Goal: Task Accomplishment & Management: Manage account settings

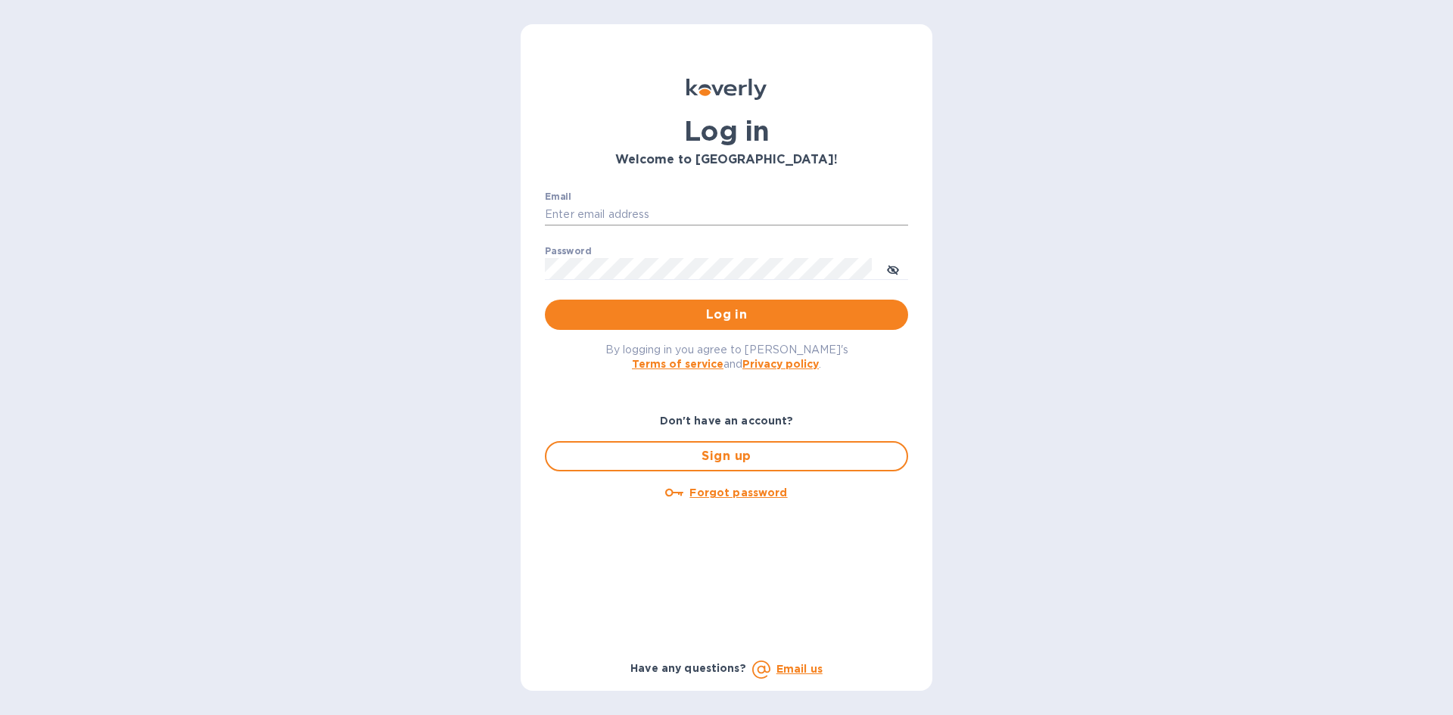
click at [579, 217] on input "Email" at bounding box center [726, 215] width 363 height 23
type input "lsbottleshop@gmail.com"
click at [545, 300] on button "Log in" at bounding box center [726, 315] width 363 height 30
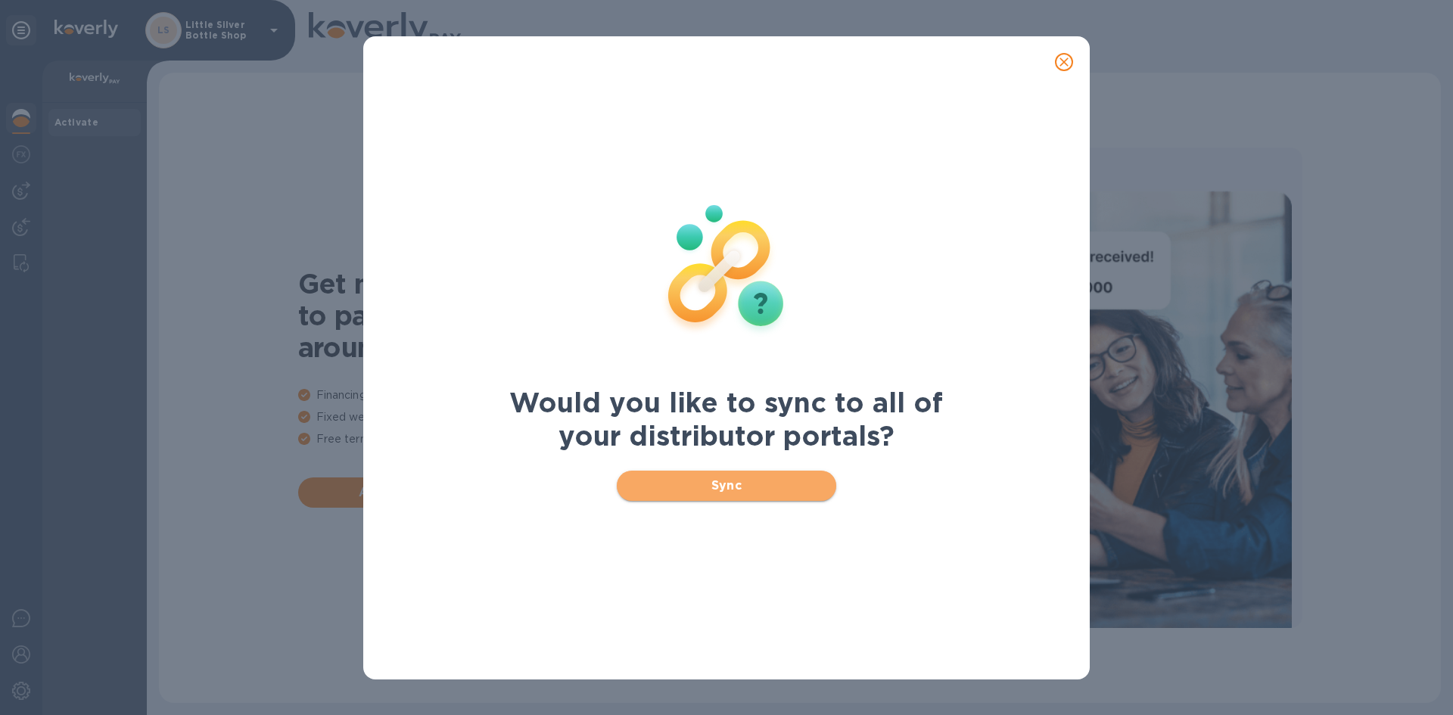
click at [745, 479] on span "Sync" at bounding box center [727, 486] width 196 height 18
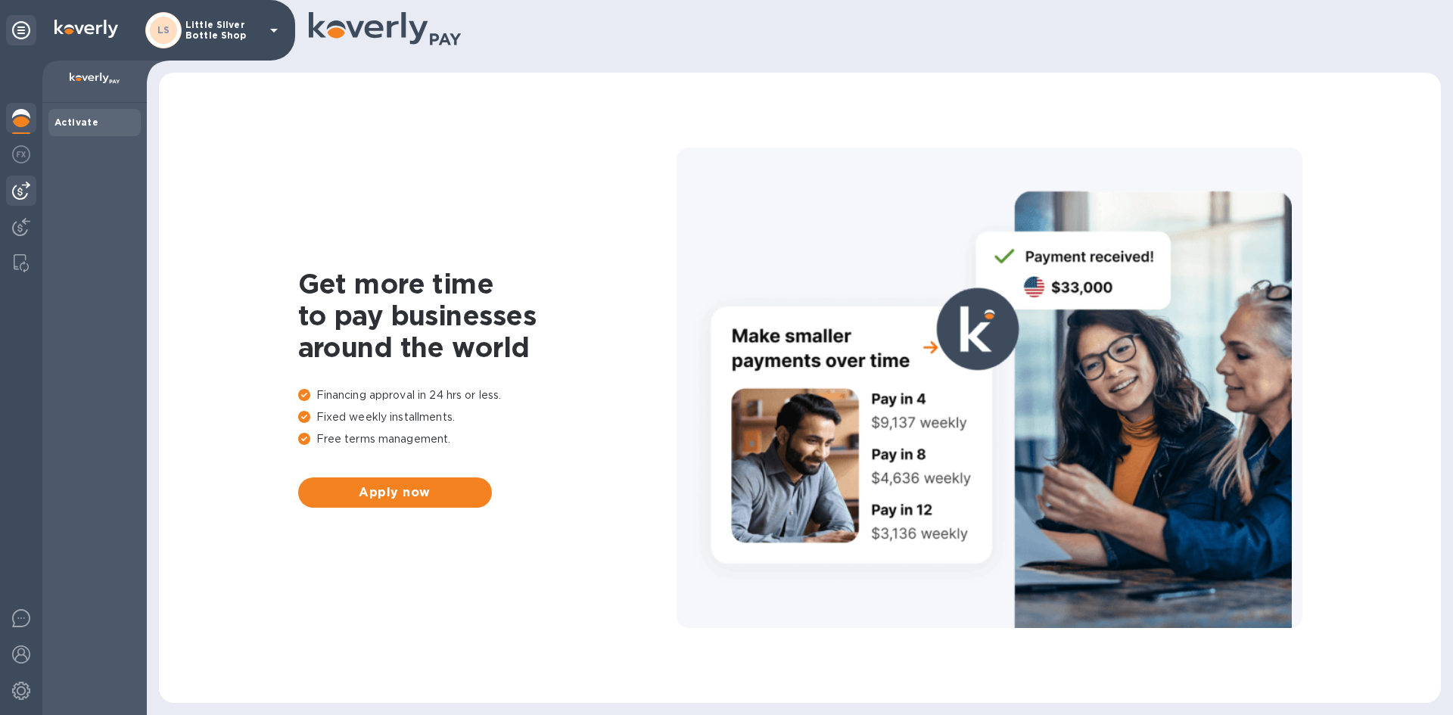
click at [17, 196] on img at bounding box center [21, 191] width 18 height 18
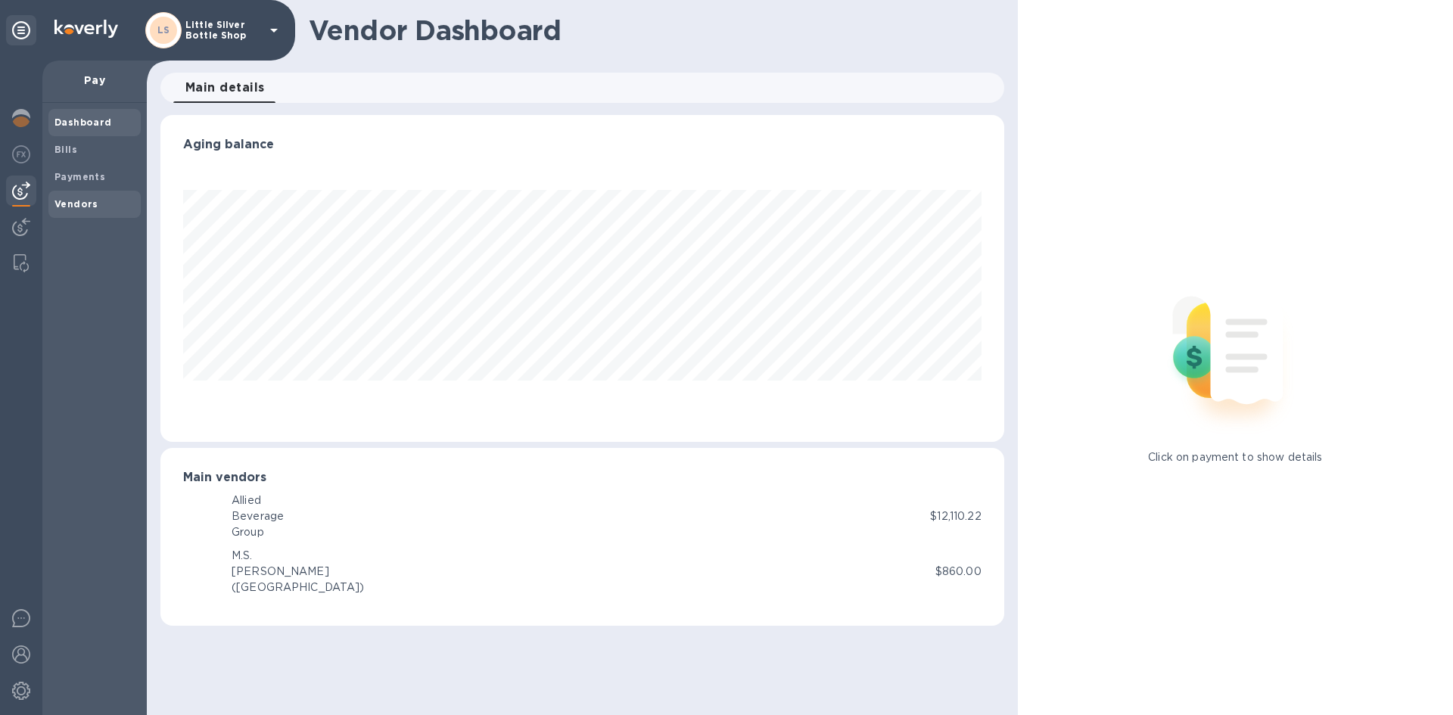
click at [74, 202] on b "Vendors" at bounding box center [76, 203] width 44 height 11
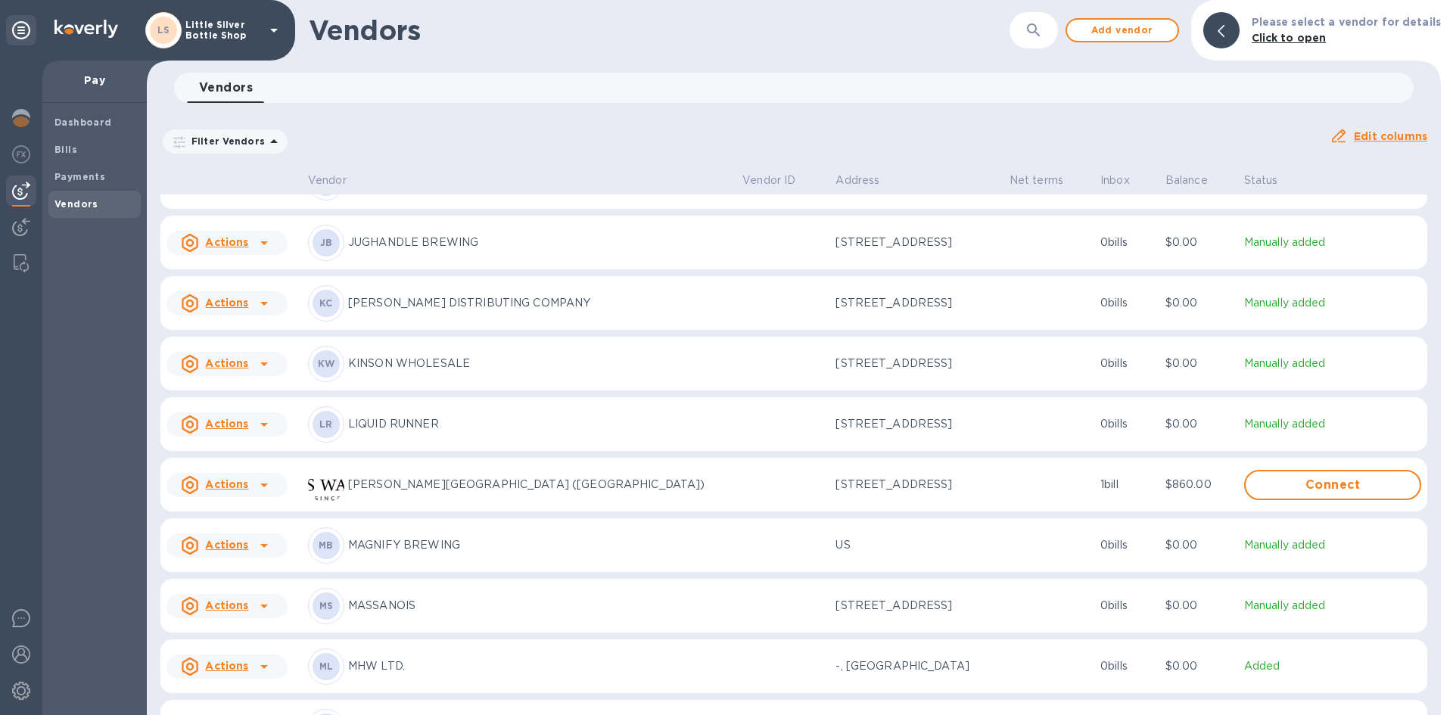
scroll to position [3024, 0]
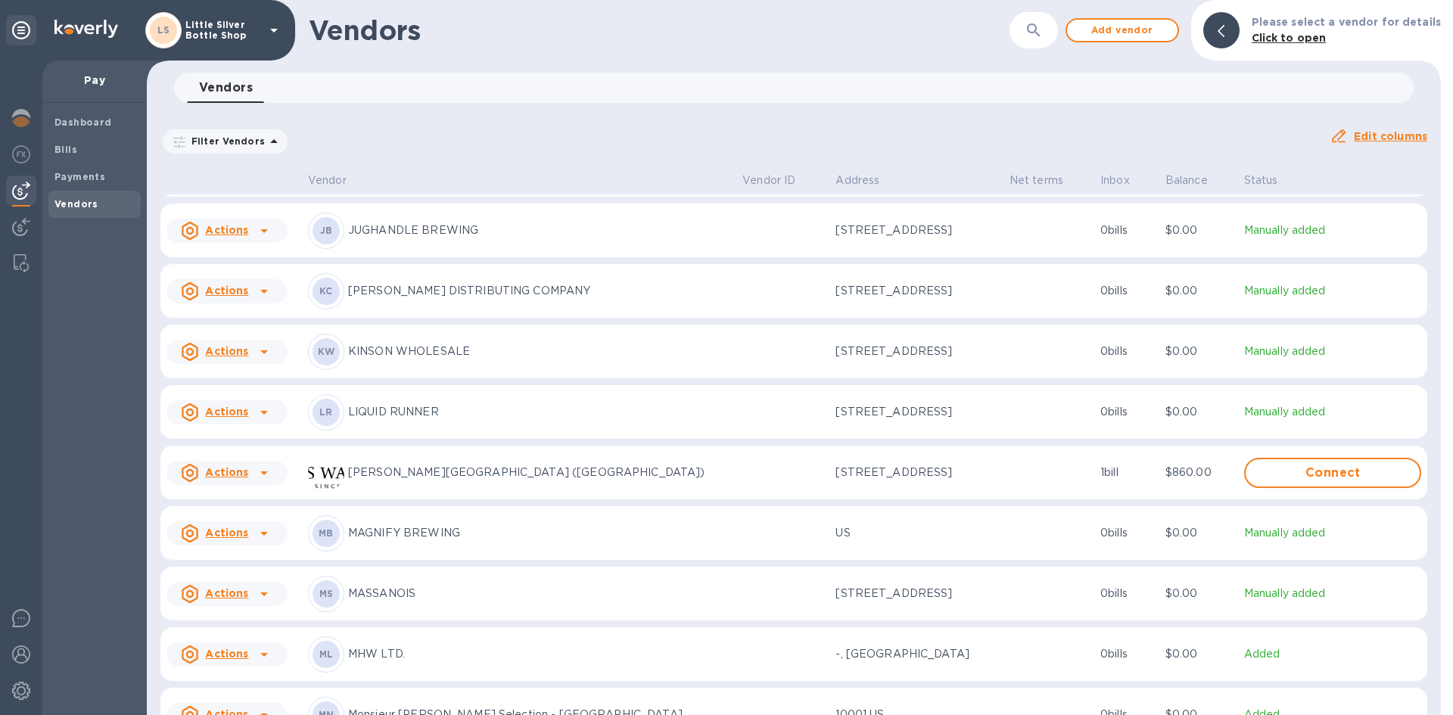
click at [407, 602] on p "MASSANOIS" at bounding box center [539, 594] width 382 height 16
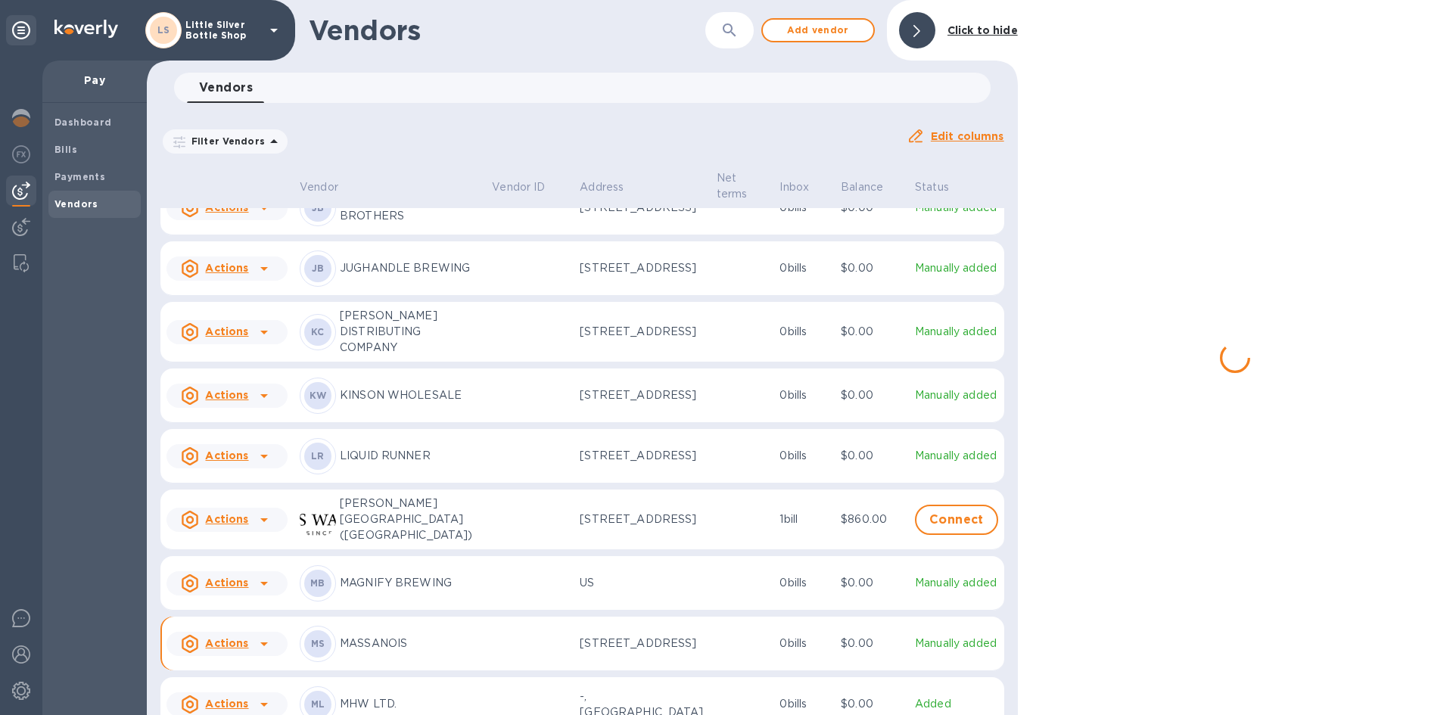
scroll to position [3093, 0]
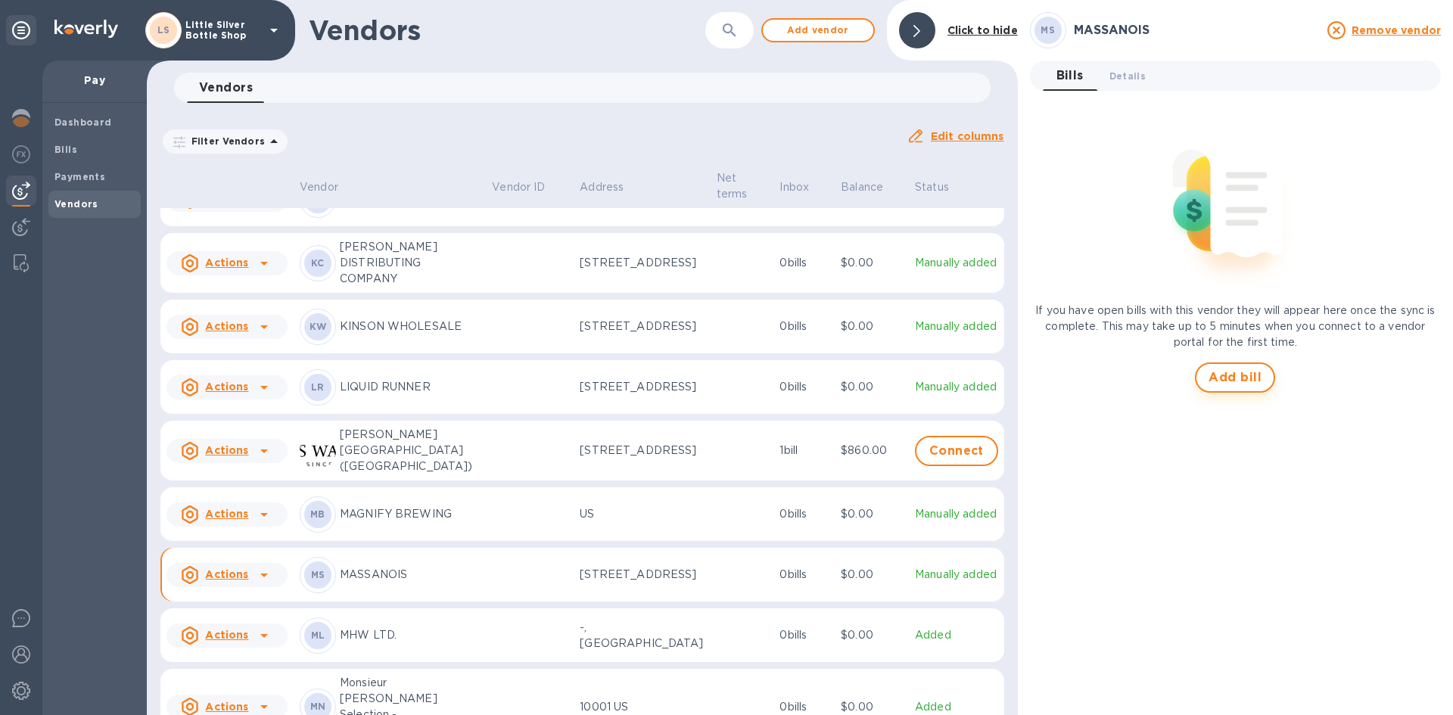
click at [1227, 373] on span "Add bill" at bounding box center [1235, 378] width 53 height 18
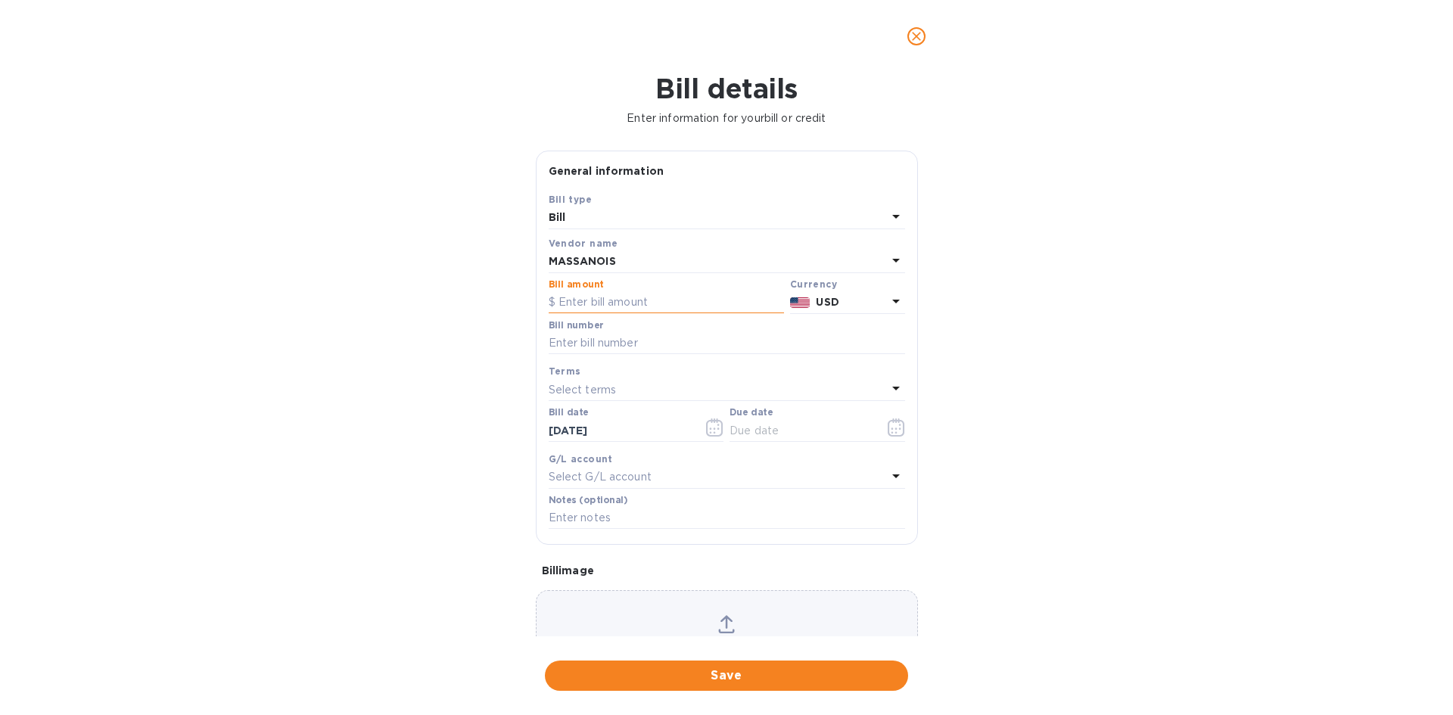
click at [597, 297] on input "text" at bounding box center [666, 302] width 235 height 23
type input "916.00"
click at [598, 341] on input "text" at bounding box center [727, 343] width 356 height 23
type input "284260"
click at [590, 385] on p "Select terms" at bounding box center [583, 390] width 68 height 16
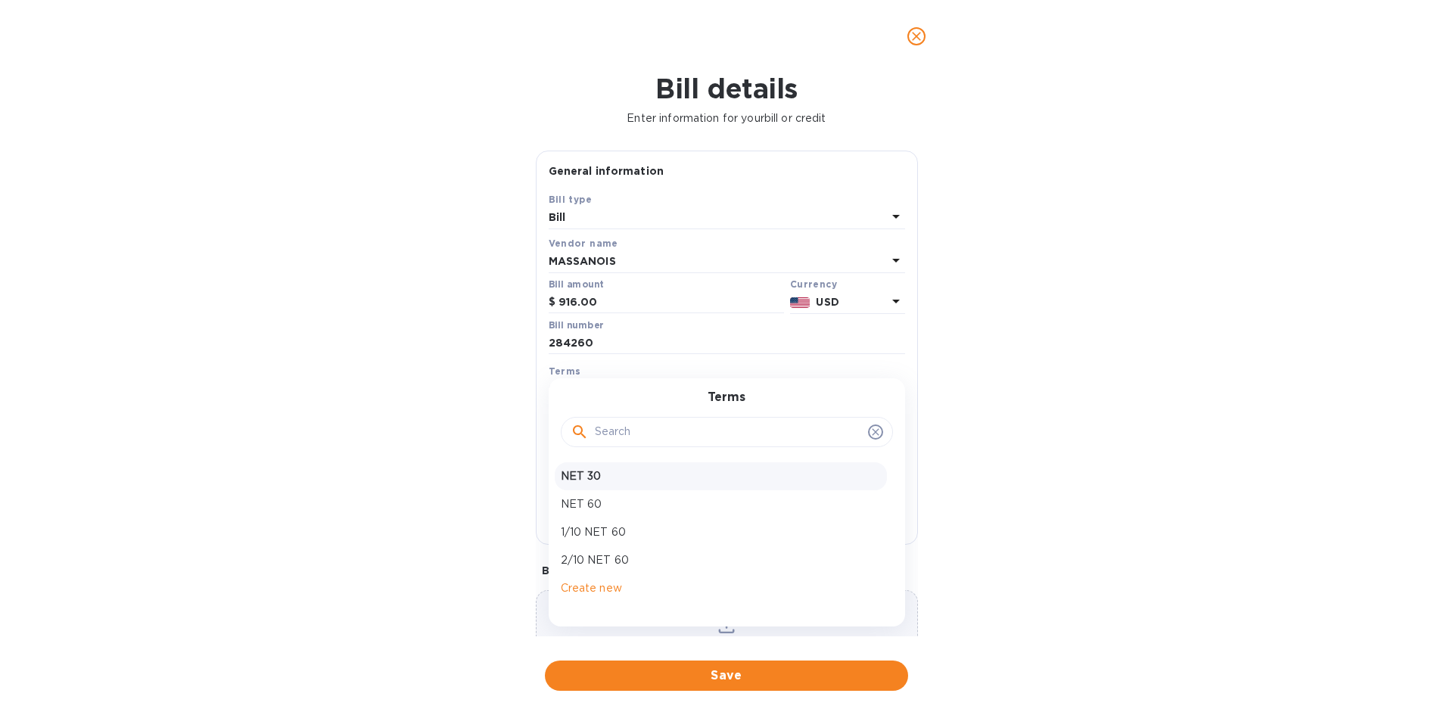
click at [593, 478] on p "NET 30" at bounding box center [721, 476] width 320 height 16
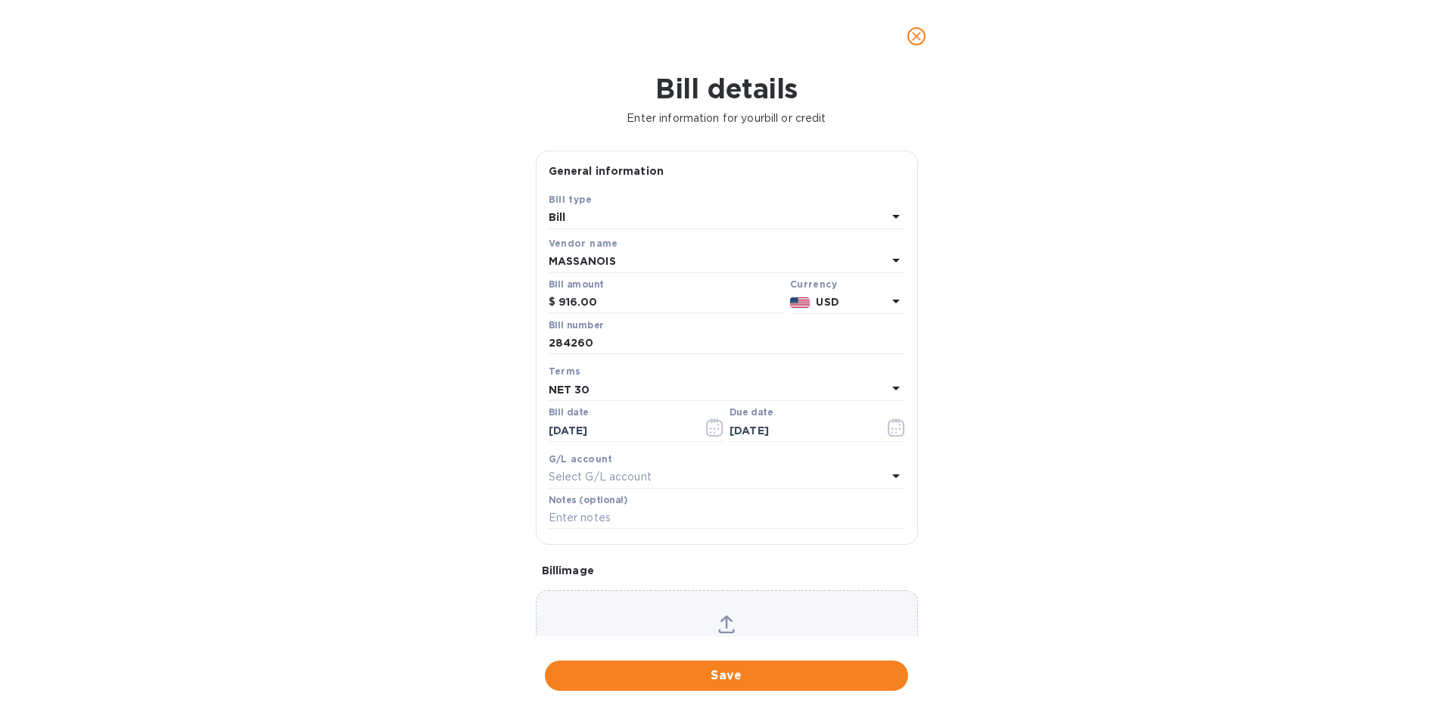
type input "[DATE]"
click at [583, 518] on input "text" at bounding box center [727, 518] width 356 height 23
type input "1-29971"
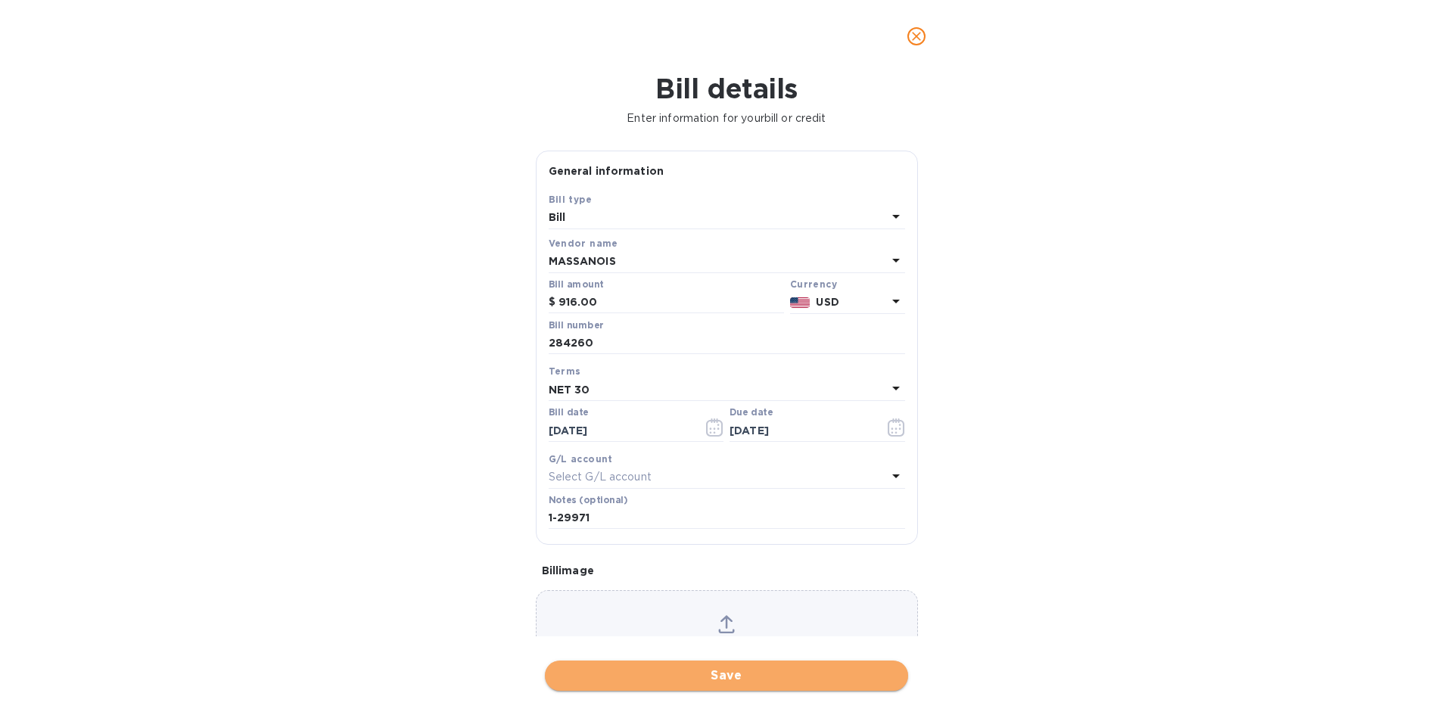
click at [784, 676] on span "Save" at bounding box center [726, 676] width 339 height 18
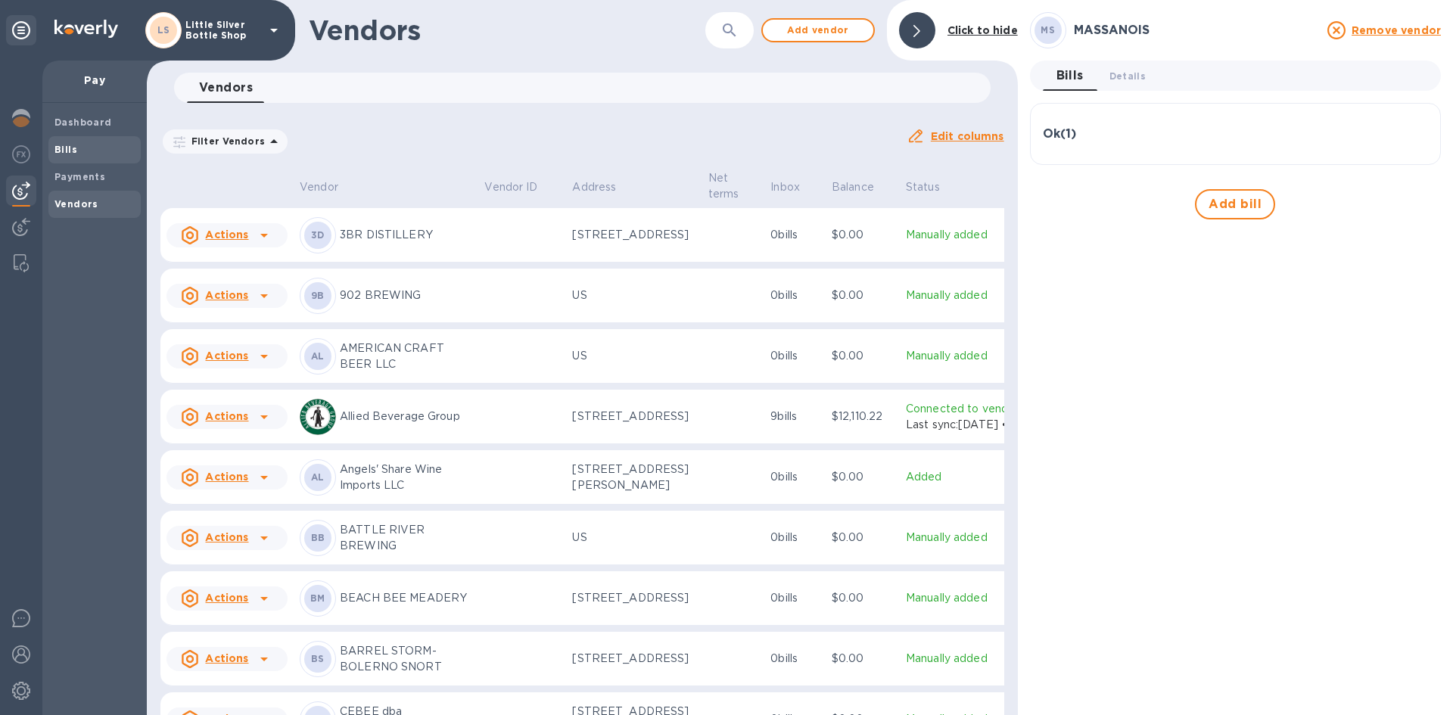
click at [72, 151] on b "Bills" at bounding box center [65, 149] width 23 height 11
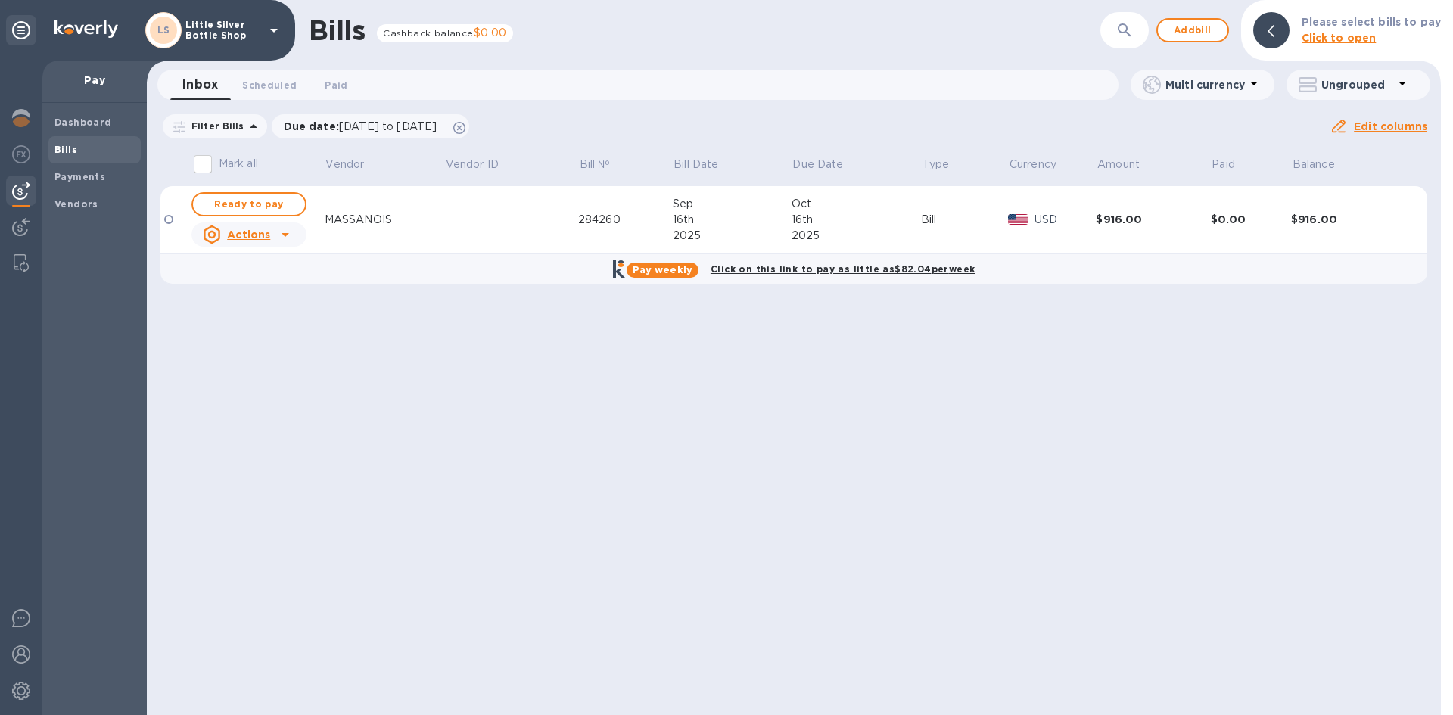
click at [235, 207] on span "Ready to pay" at bounding box center [249, 204] width 88 height 18
checkbox input "true"
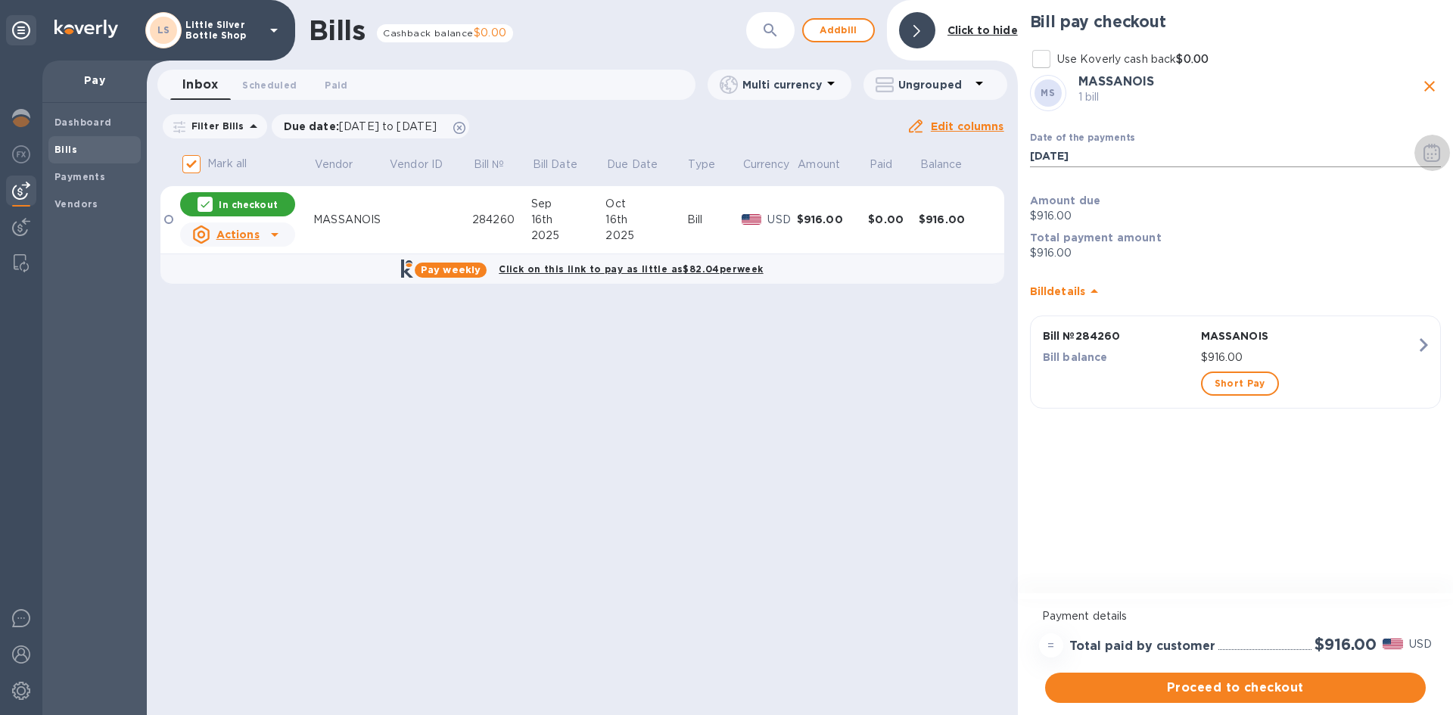
click at [1430, 153] on icon "button" at bounding box center [1432, 153] width 17 height 18
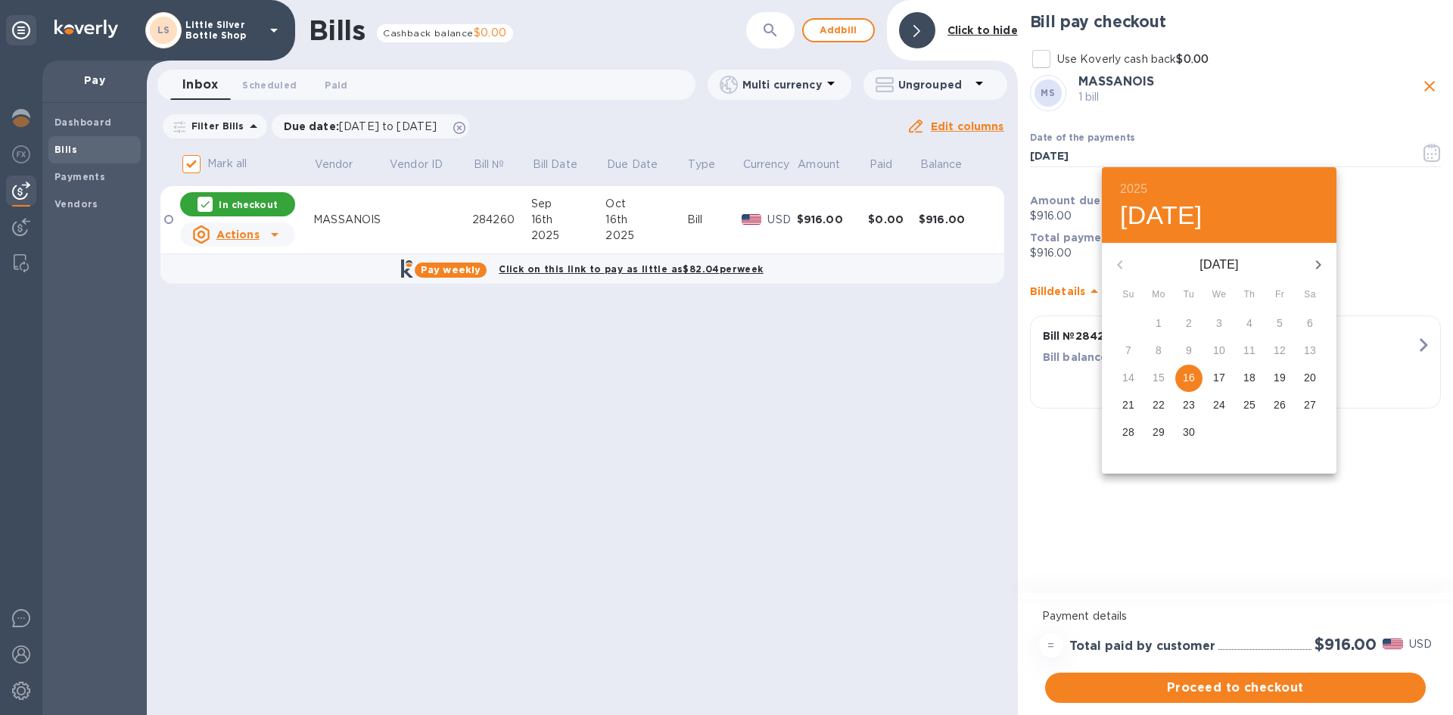
click at [1322, 266] on icon "button" at bounding box center [1318, 265] width 18 height 18
click at [1159, 350] on p "6" at bounding box center [1159, 350] width 6 height 15
type input "[DATE]"
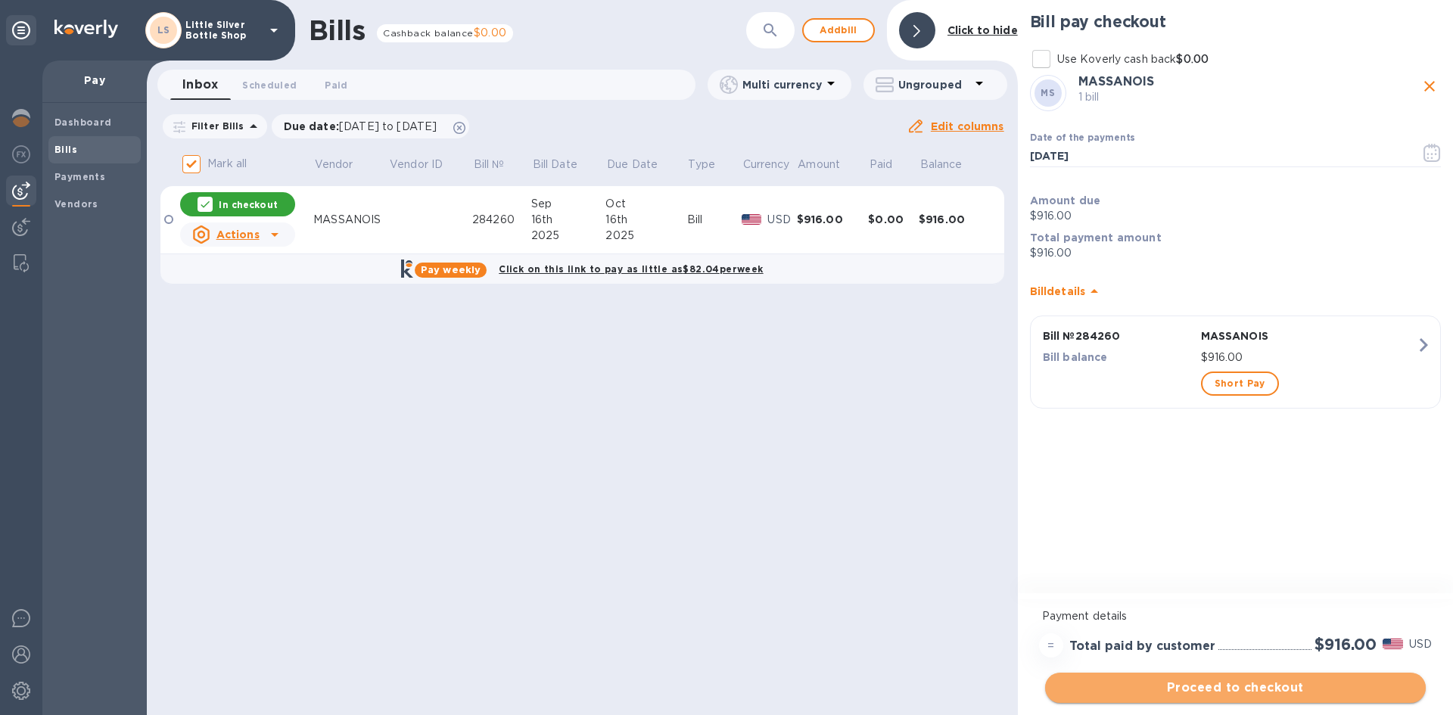
click at [1333, 686] on span "Proceed to checkout" at bounding box center [1235, 688] width 356 height 18
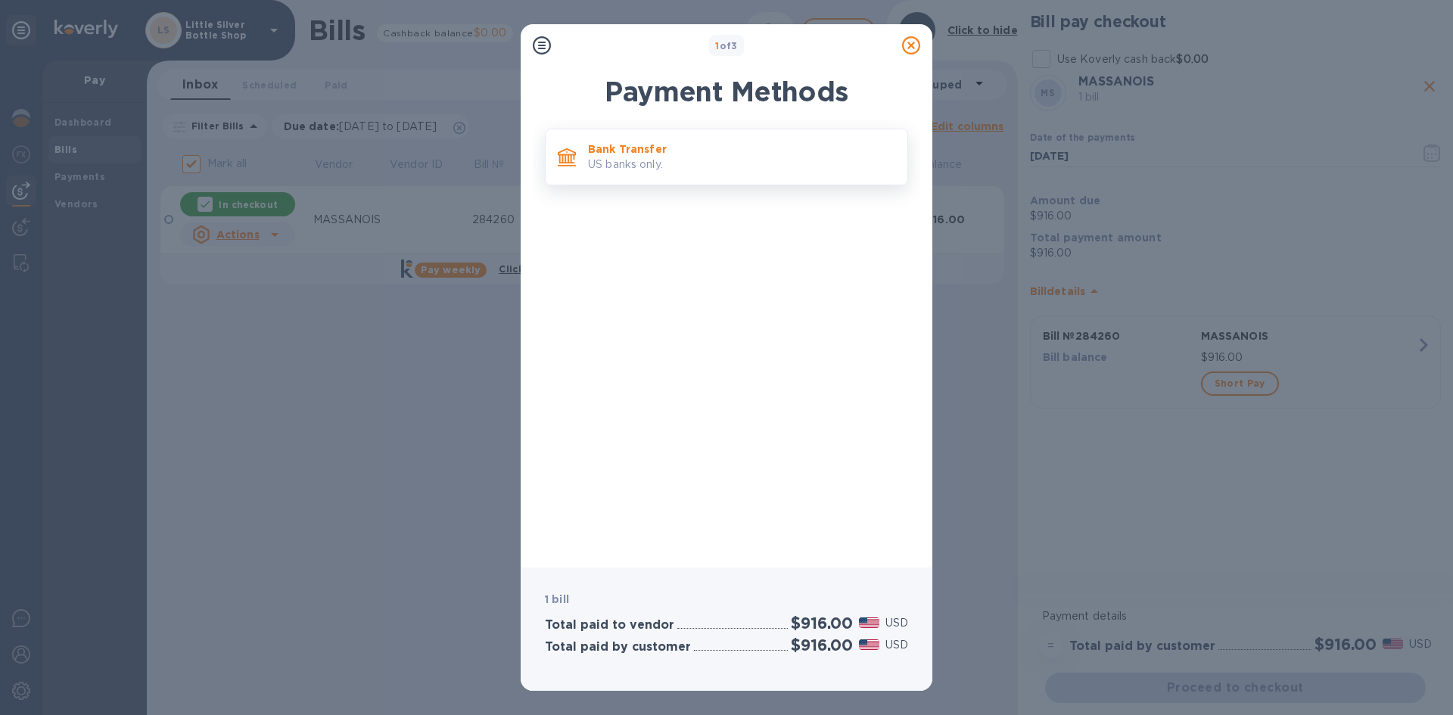
click at [791, 155] on p "Bank Transfer" at bounding box center [741, 149] width 307 height 15
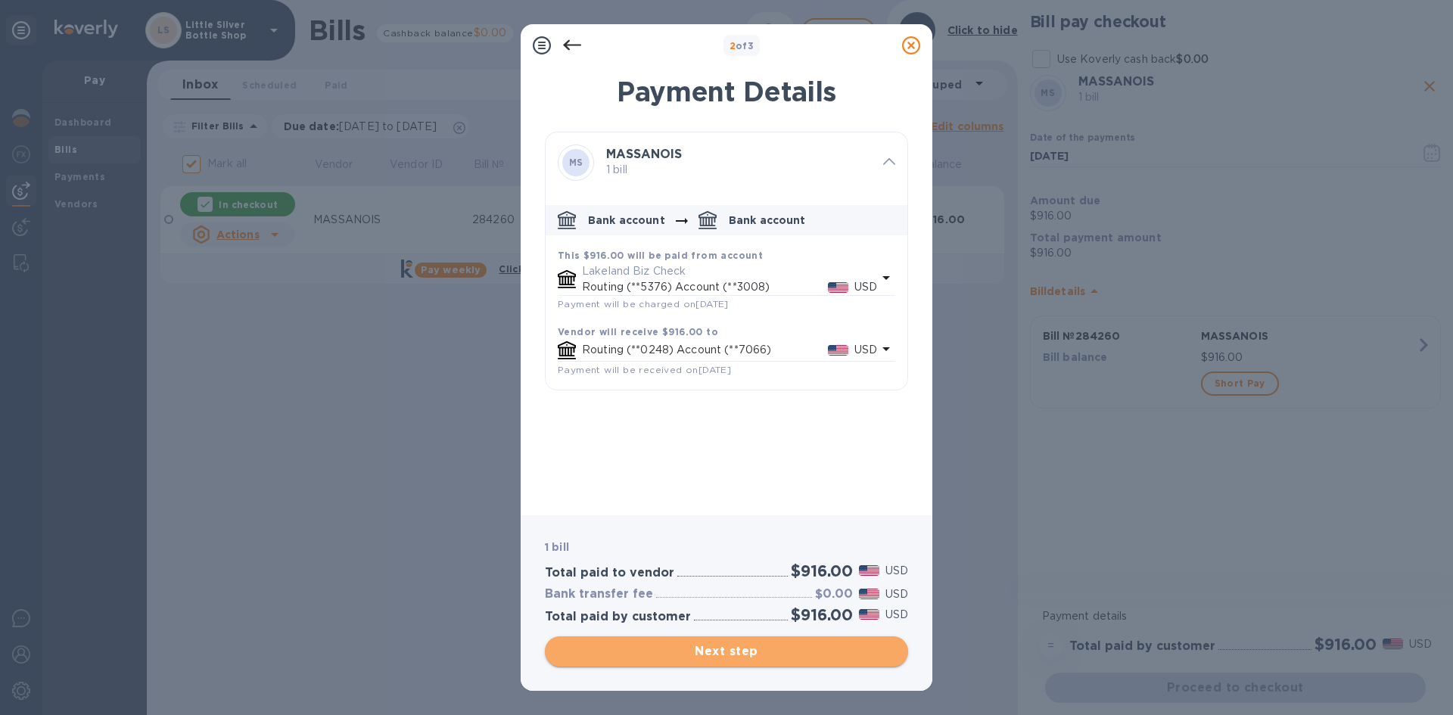
click at [814, 646] on span "Next step" at bounding box center [726, 652] width 339 height 18
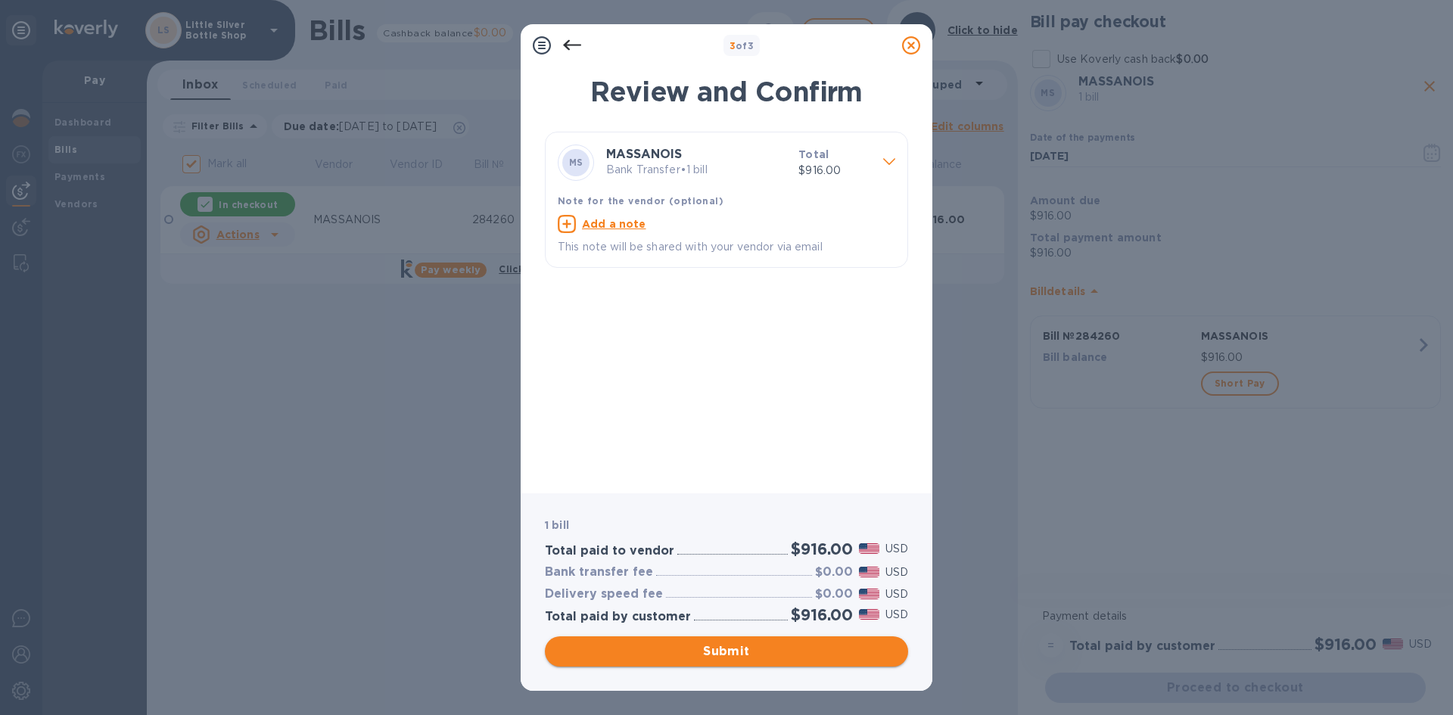
click at [814, 649] on span "Submit" at bounding box center [726, 652] width 339 height 18
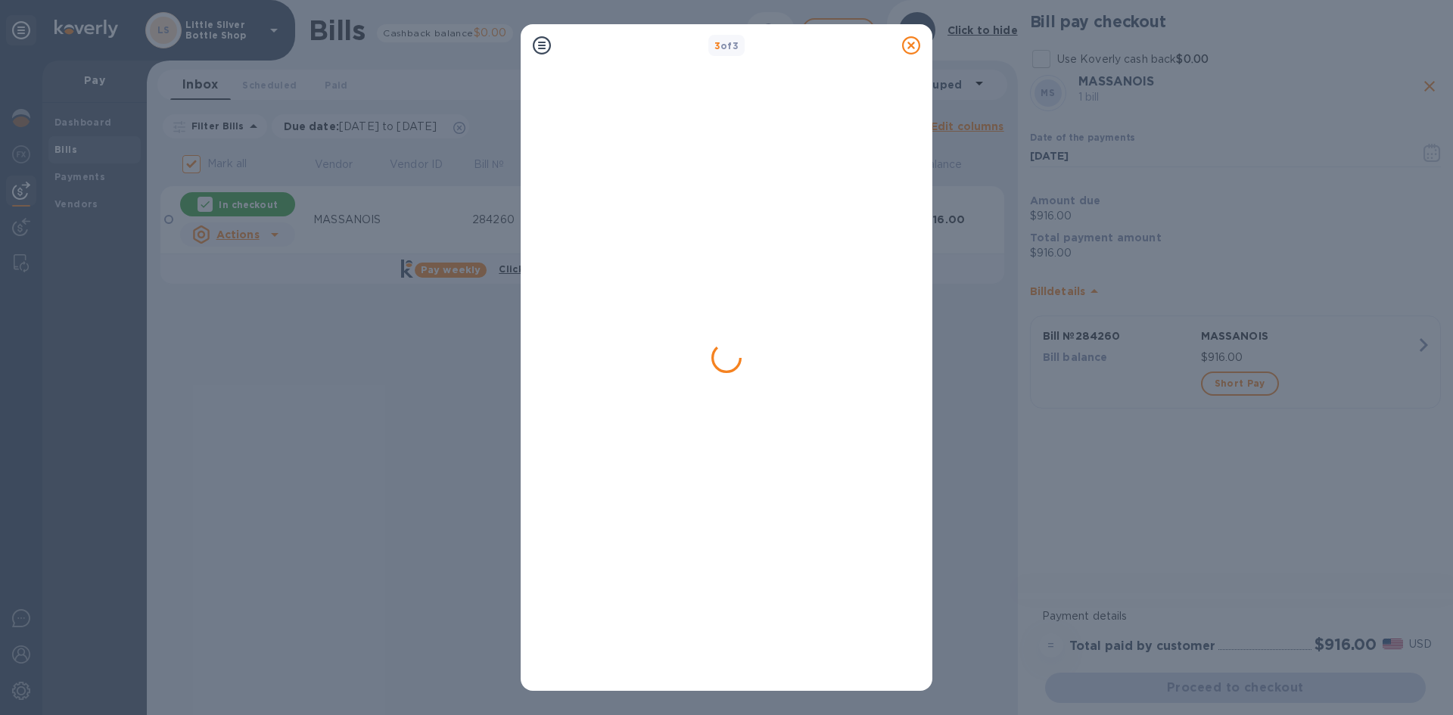
checkbox input "false"
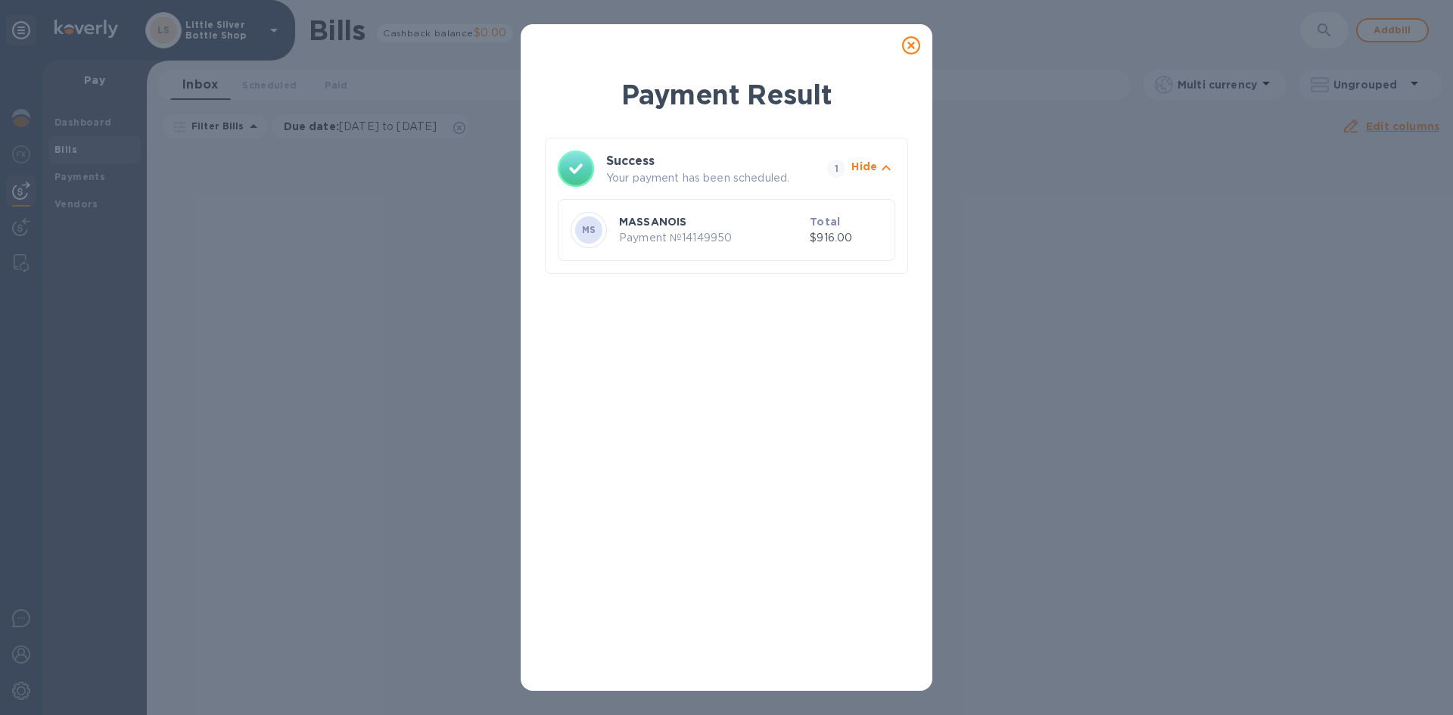
click at [914, 44] on icon at bounding box center [911, 45] width 18 height 18
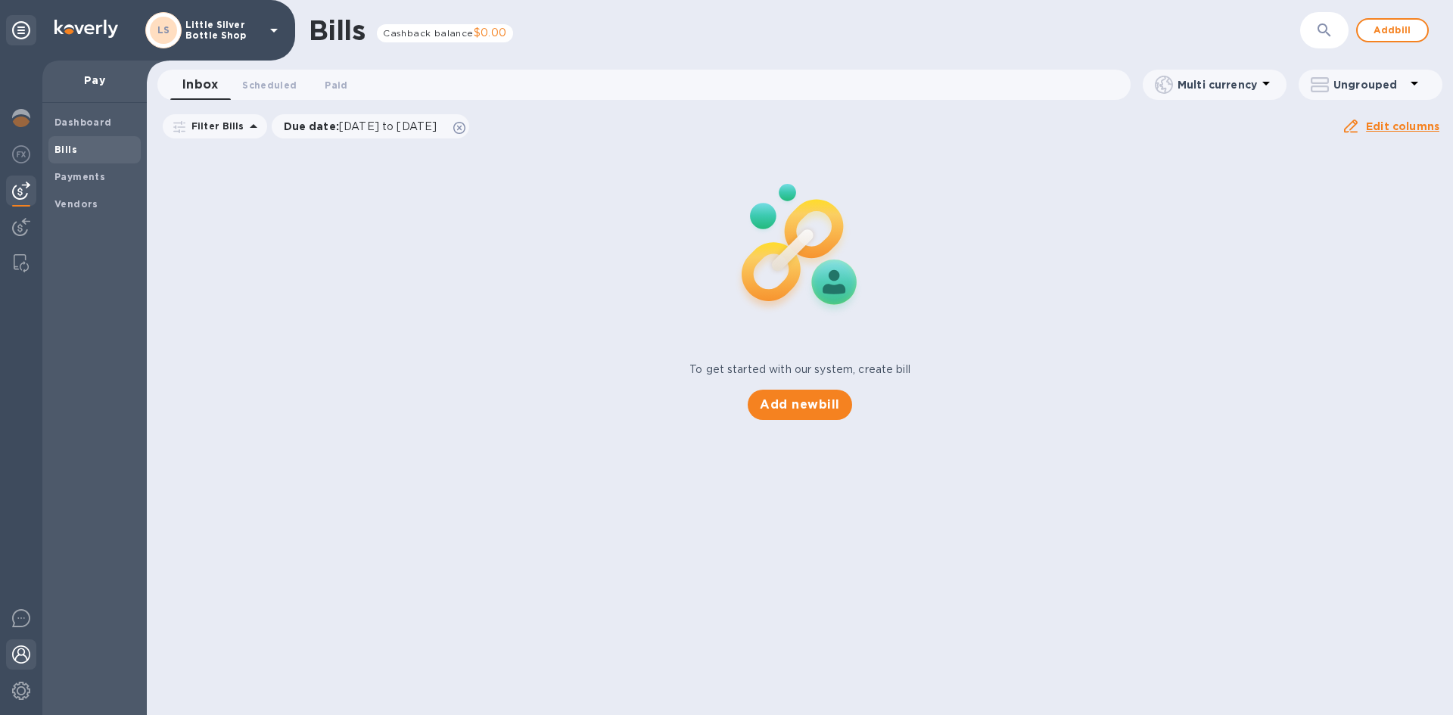
click at [19, 661] on img at bounding box center [21, 655] width 18 height 18
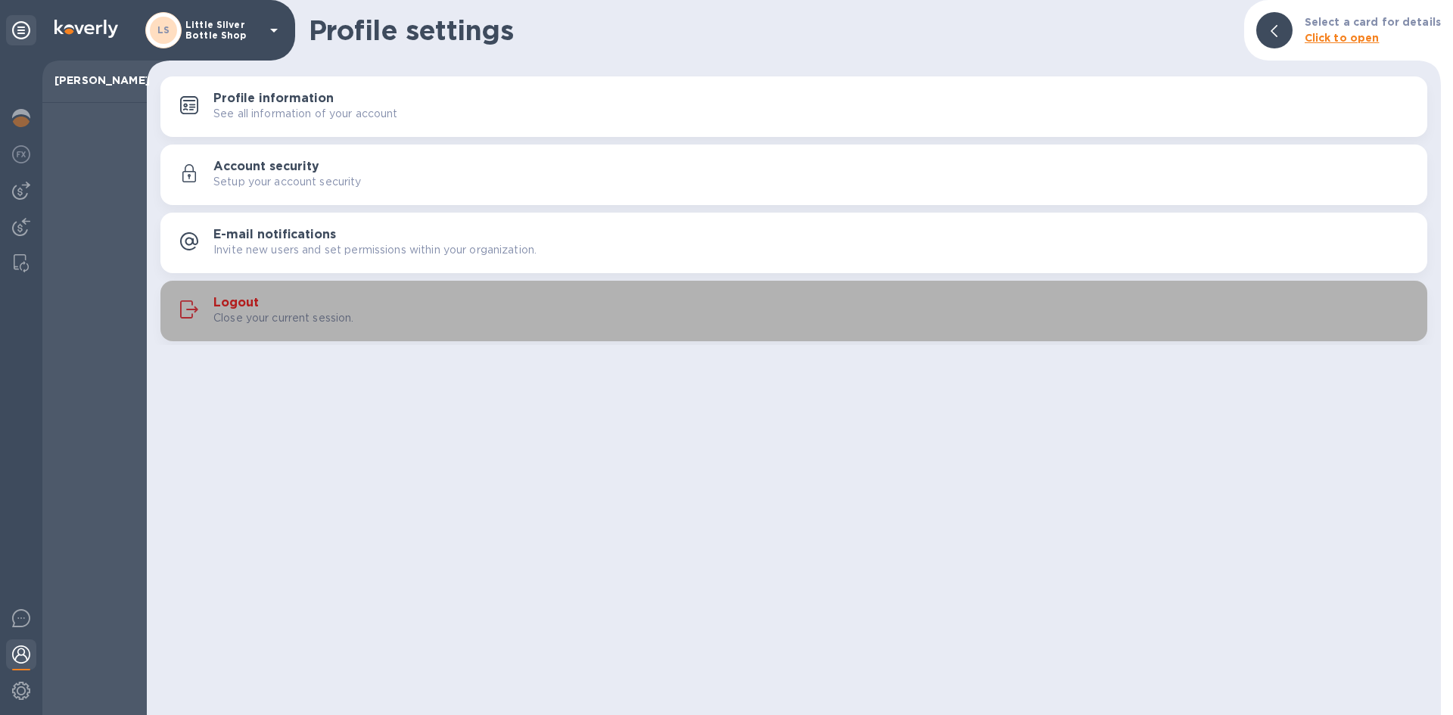
click at [245, 299] on h3 "Logout" at bounding box center [235, 303] width 45 height 14
